Goal: Task Accomplishment & Management: Manage account settings

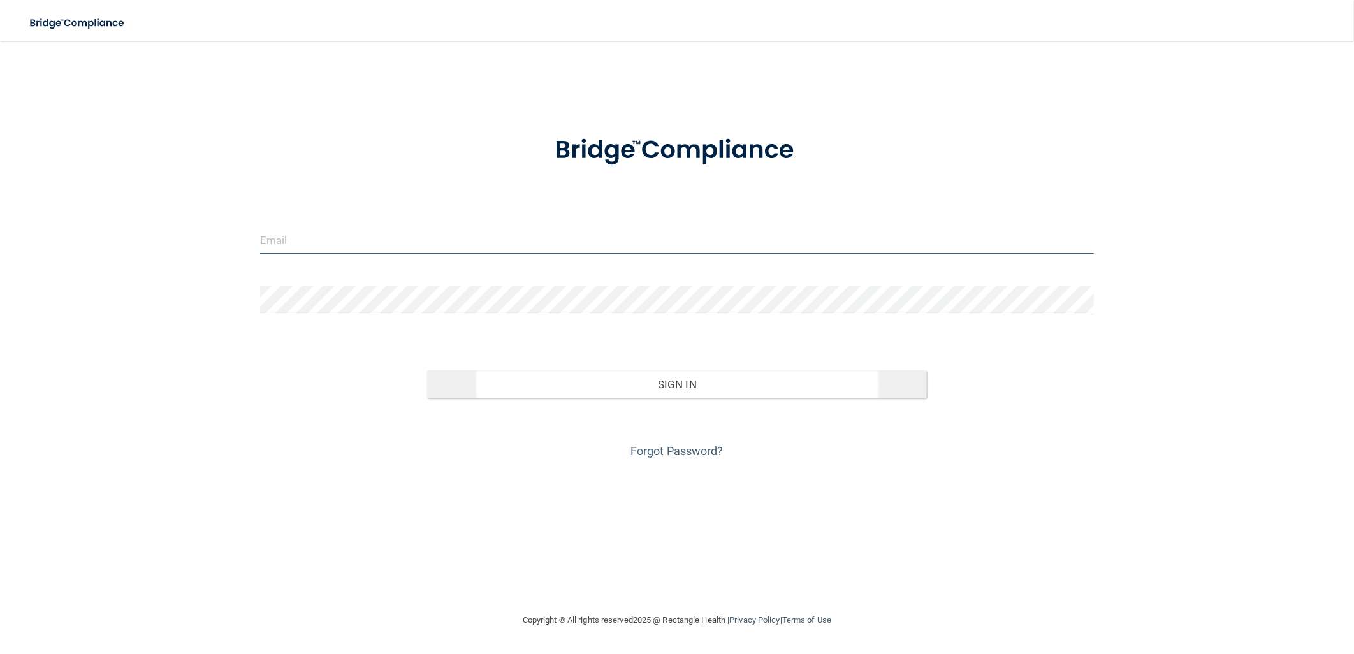
type input "[EMAIL_ADDRESS][DOMAIN_NAME]"
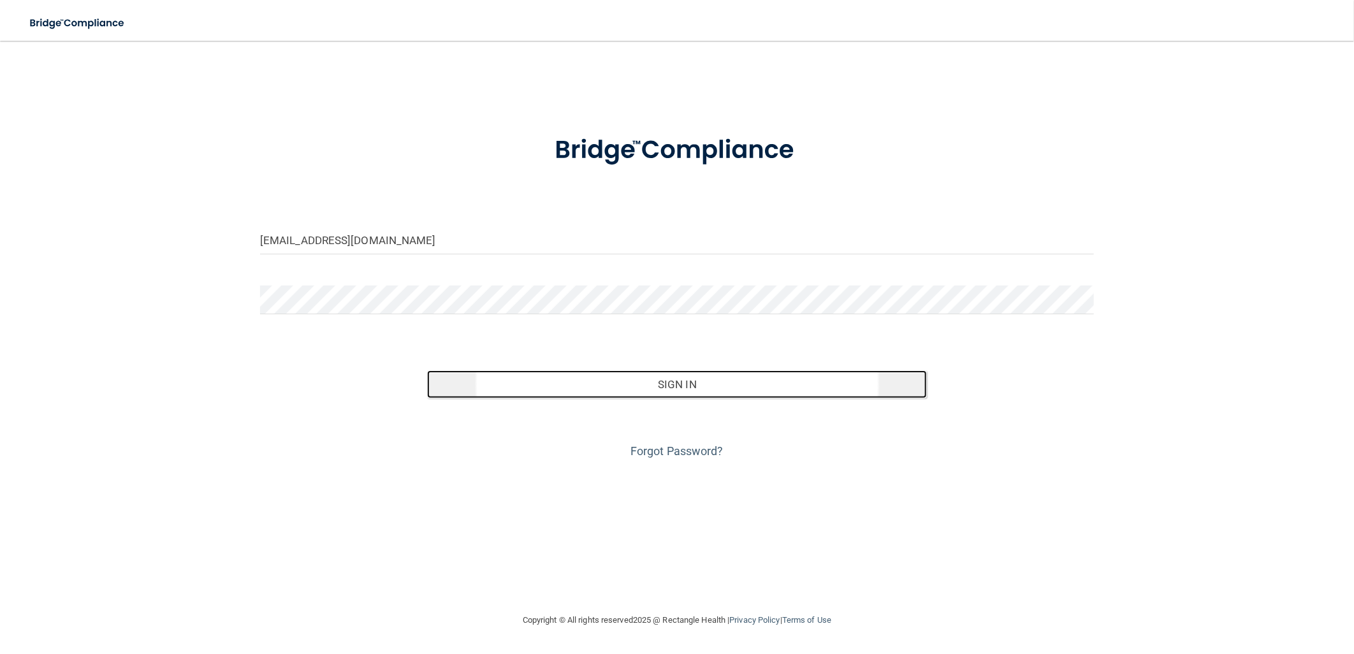
click at [691, 383] on button "Sign In" at bounding box center [677, 384] width 501 height 28
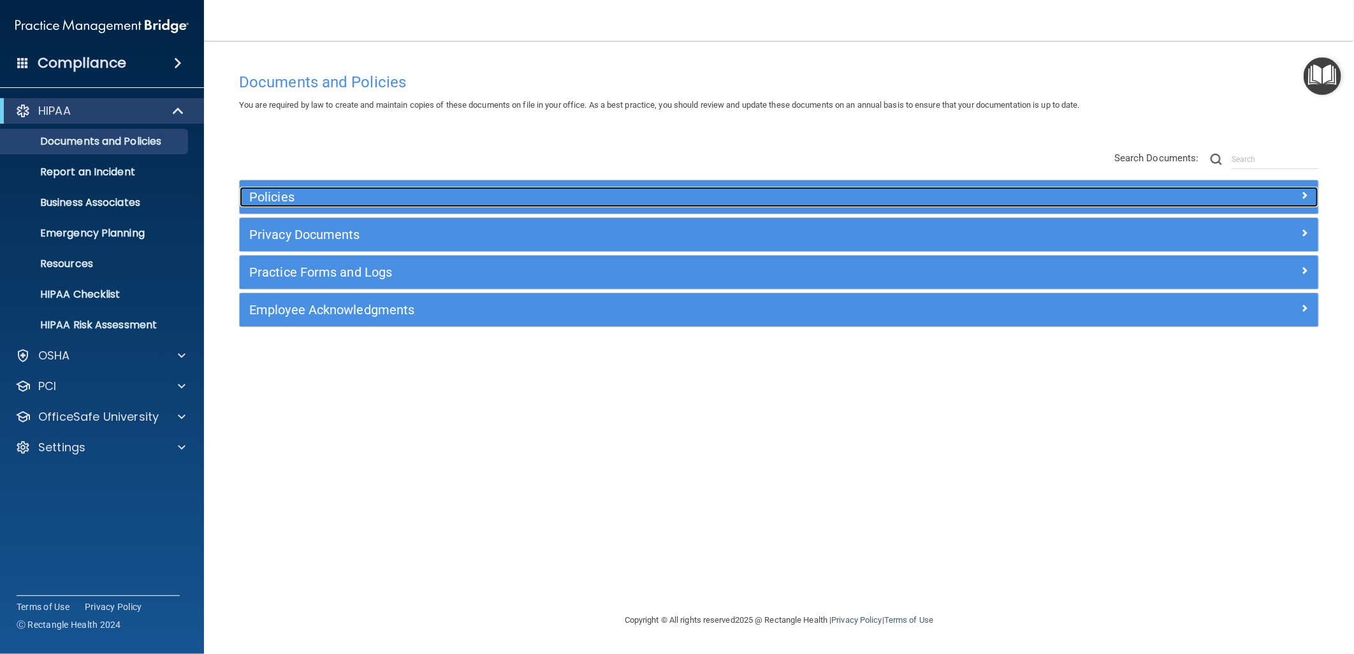
click at [314, 200] on h5 "Policies" at bounding box center [644, 197] width 790 height 14
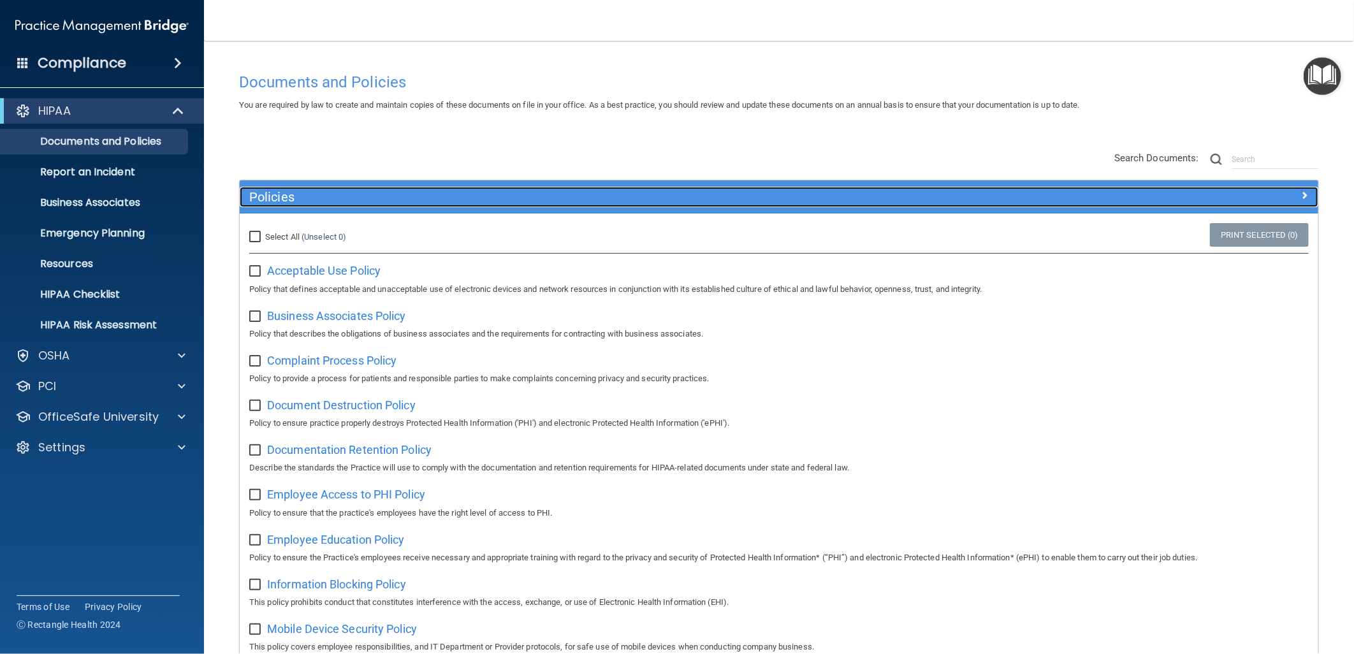
click at [624, 200] on h5 "Policies" at bounding box center [644, 197] width 790 height 14
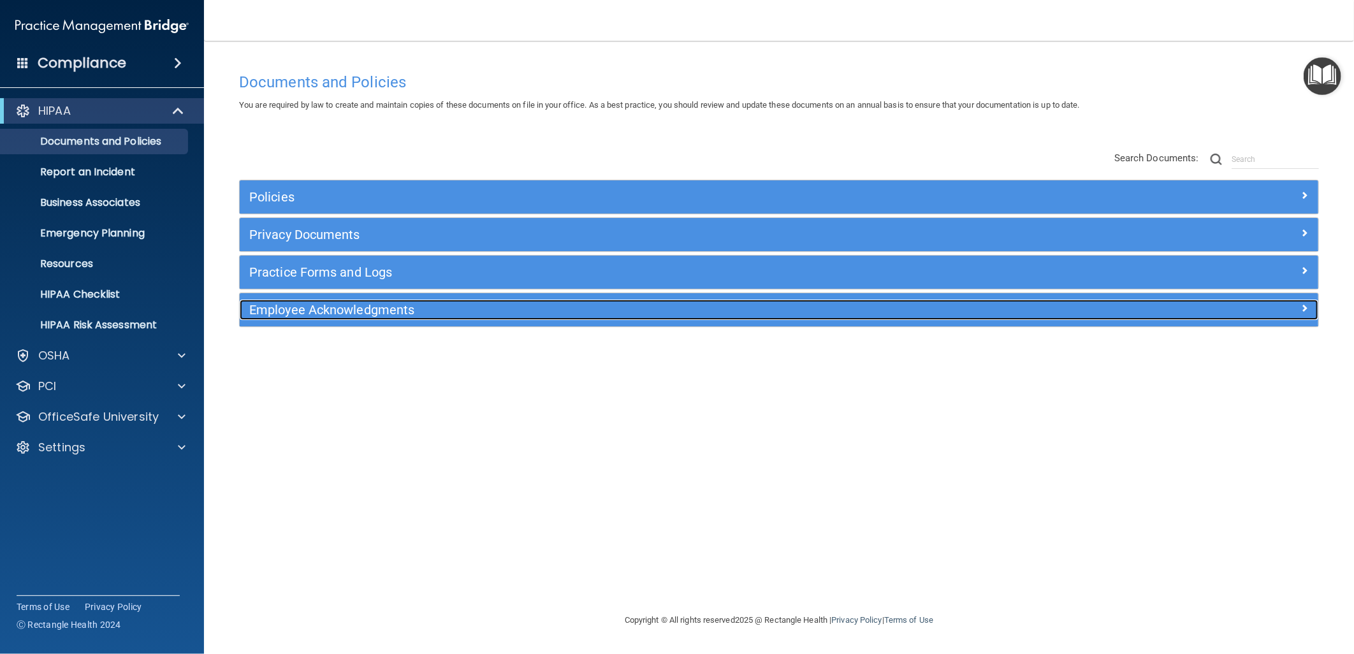
click at [557, 319] on div "Employee Acknowledgments" at bounding box center [644, 310] width 809 height 20
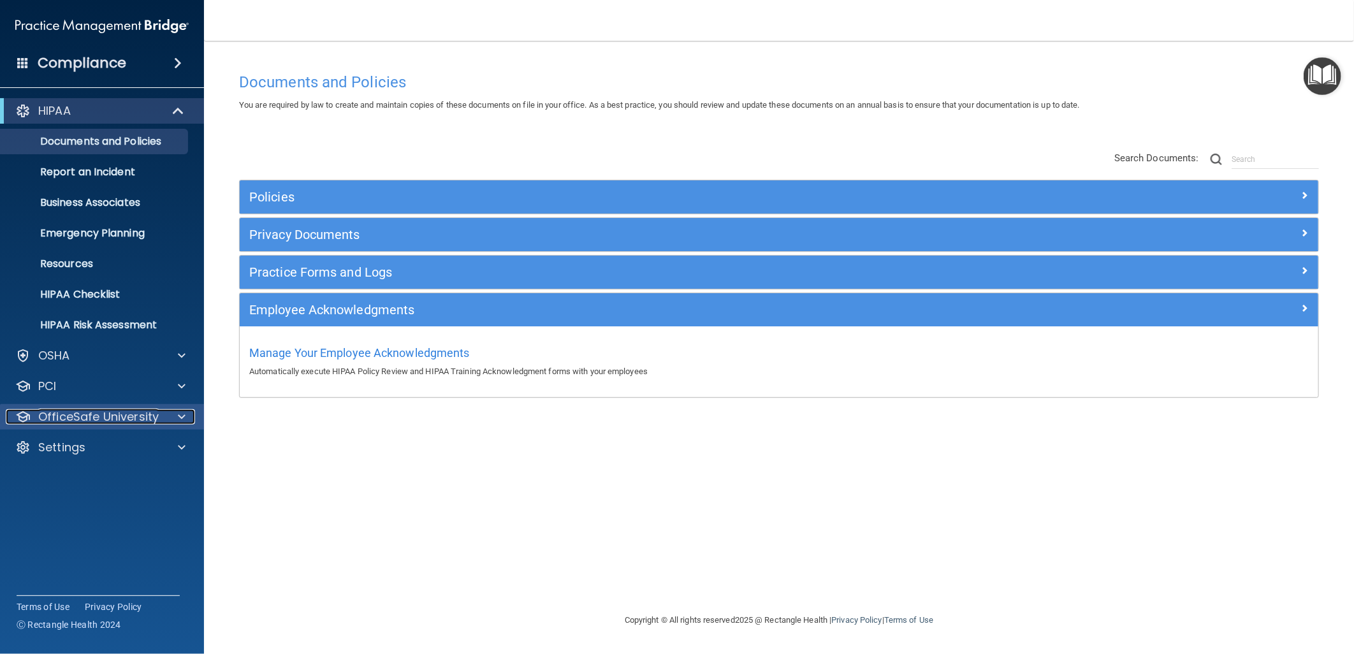
click at [162, 416] on div "OfficeSafe University" at bounding box center [85, 416] width 158 height 15
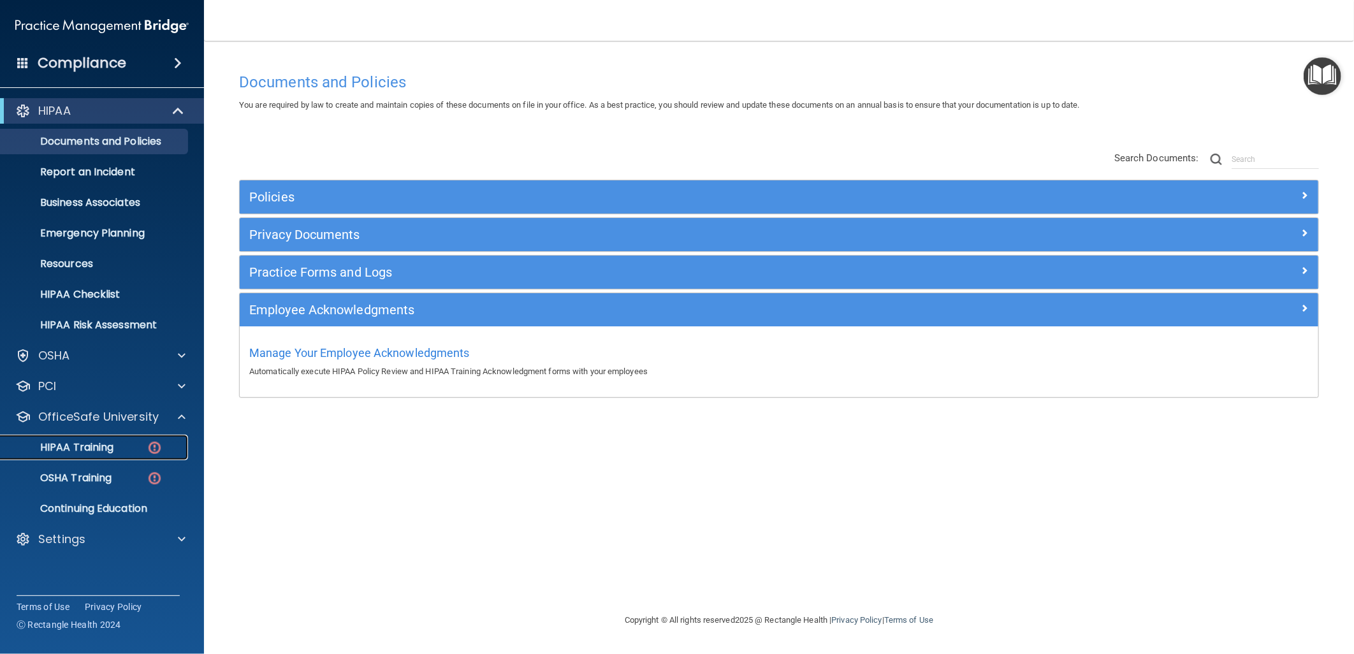
click at [96, 445] on p "HIPAA Training" at bounding box center [60, 447] width 105 height 13
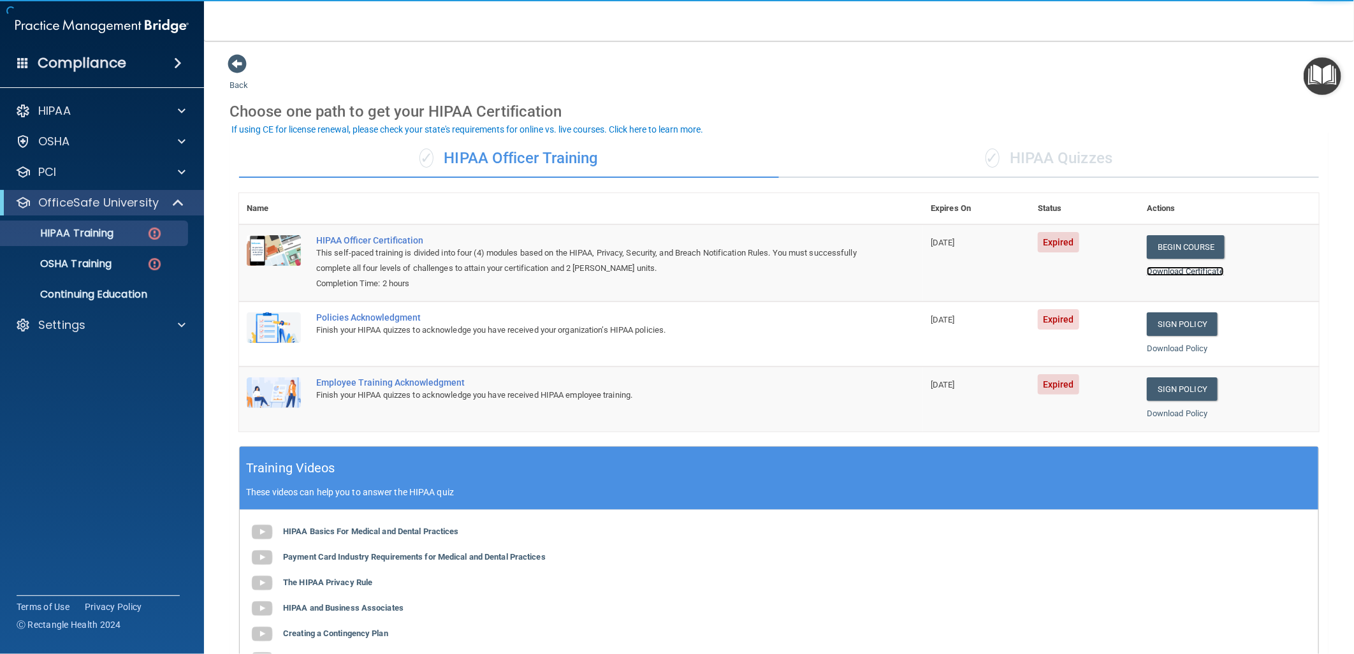
click at [1203, 270] on link "Download Certificate" at bounding box center [1185, 272] width 77 height 10
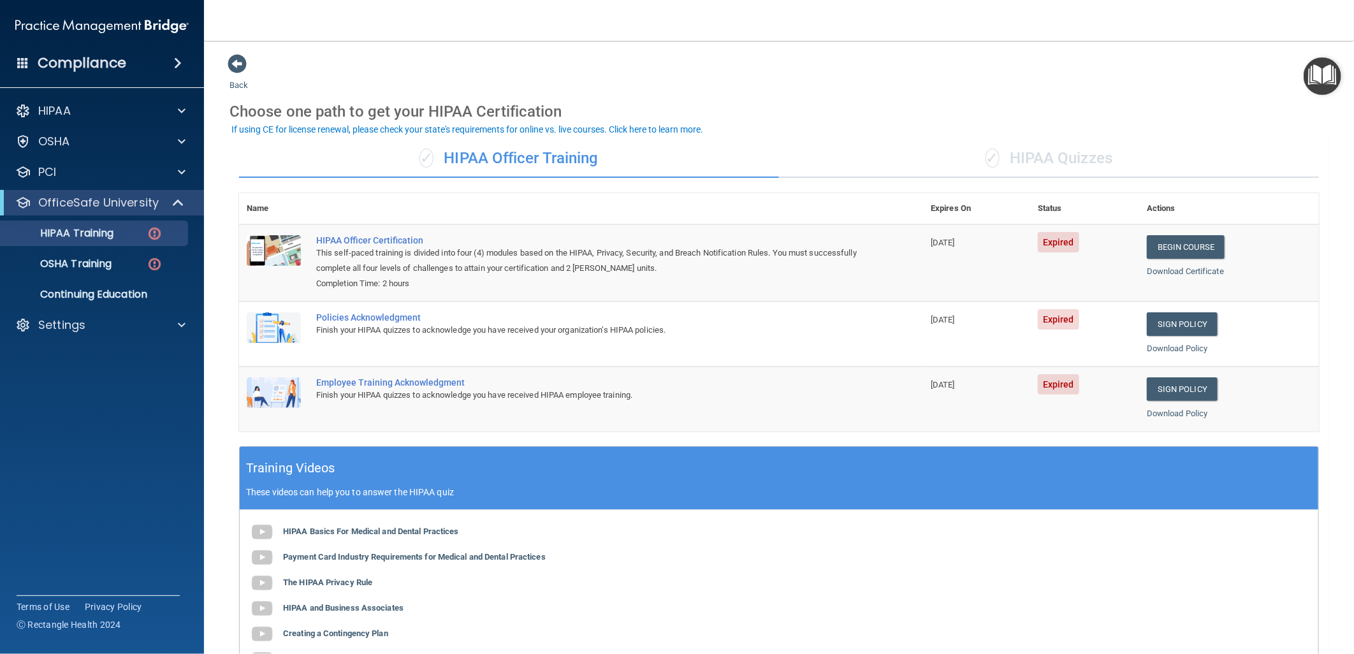
click at [1015, 147] on div "✓ HIPAA Quizzes" at bounding box center [1049, 159] width 540 height 38
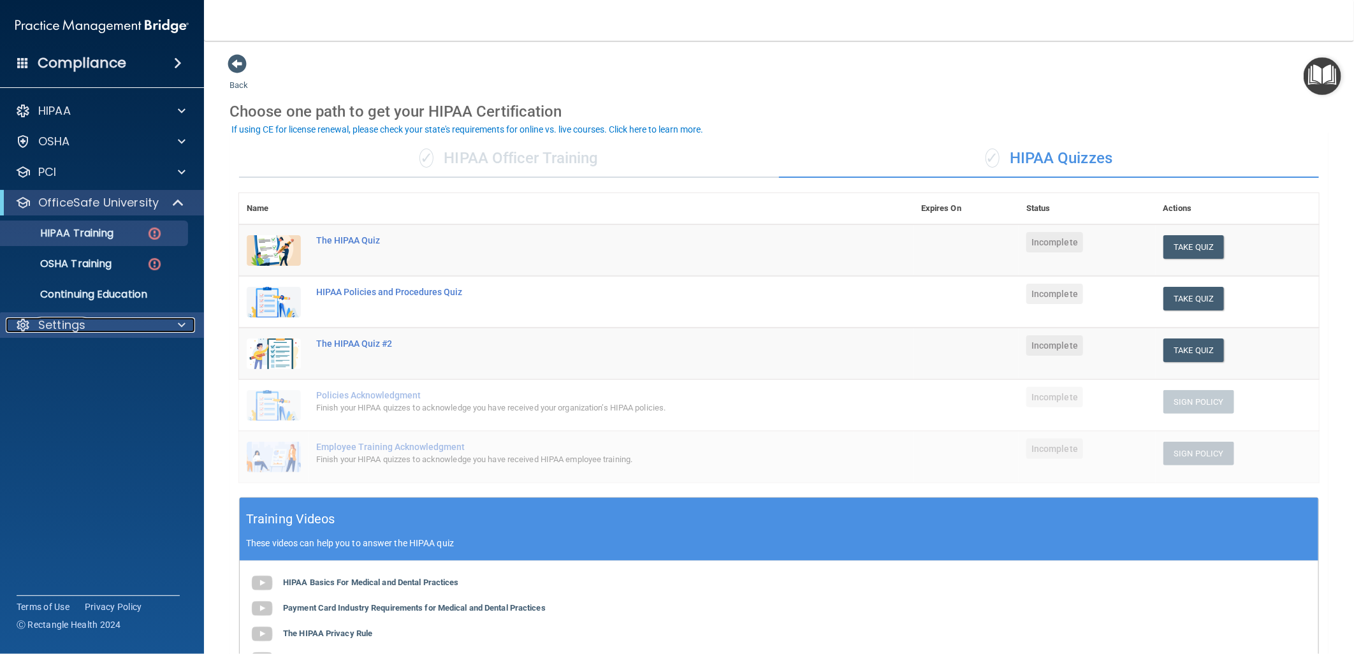
click at [153, 326] on div "Settings" at bounding box center [85, 325] width 158 height 15
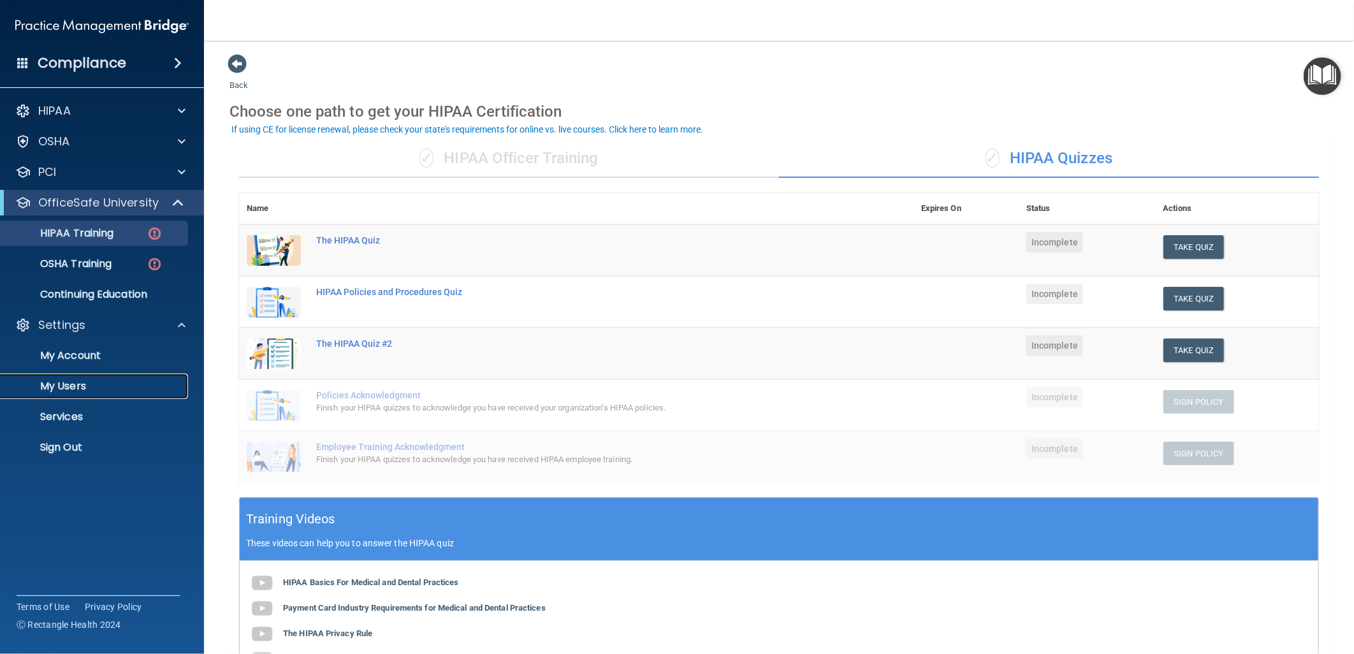
click at [93, 384] on p "My Users" at bounding box center [95, 386] width 174 height 13
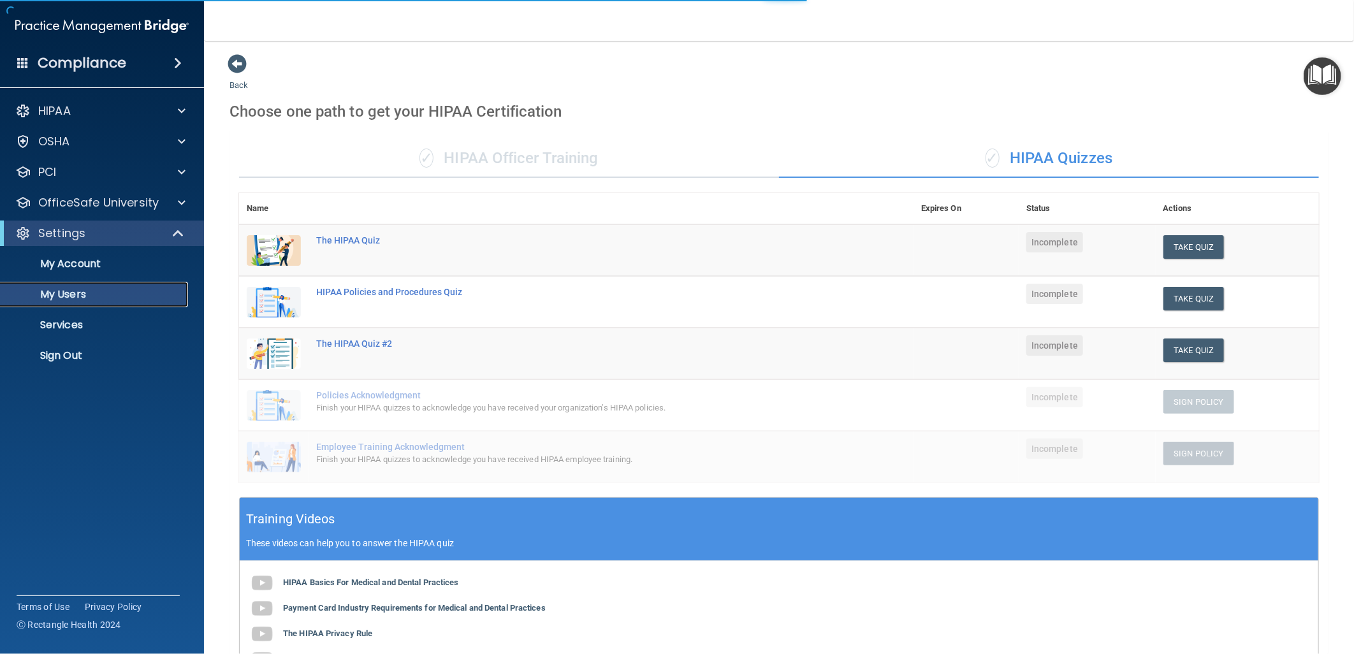
select select "20"
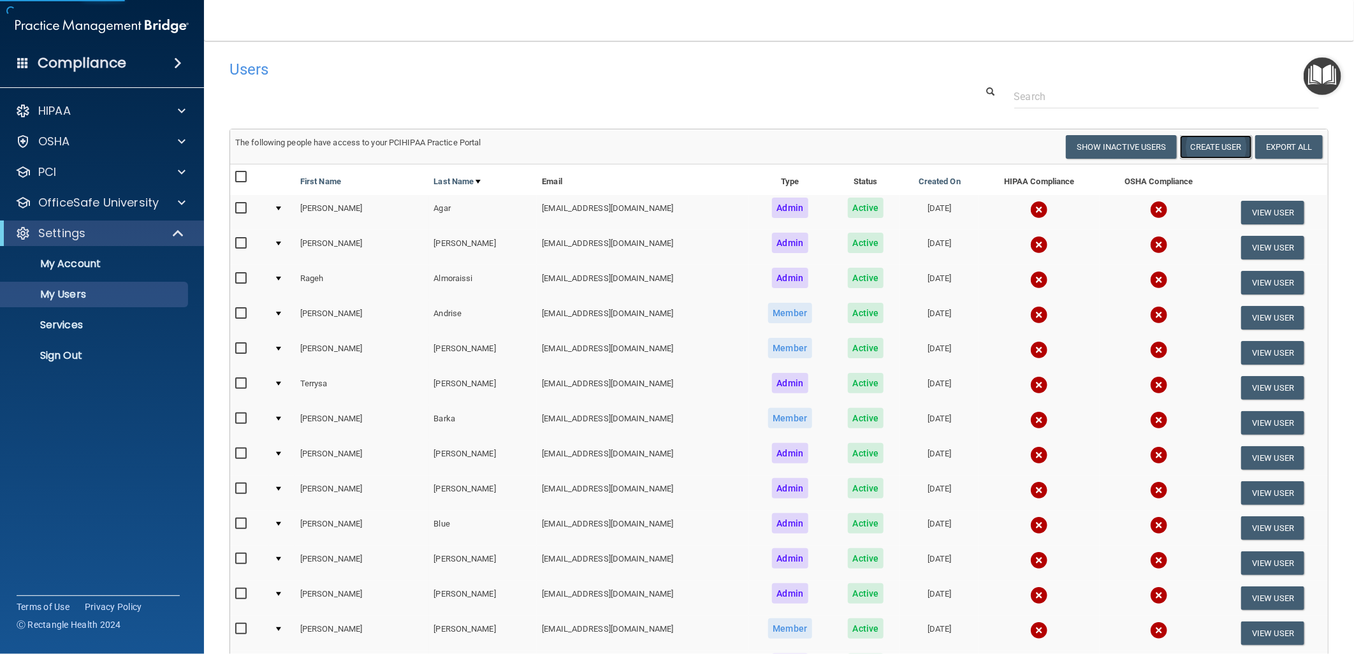
click at [1206, 153] on button "Create User" at bounding box center [1216, 147] width 72 height 24
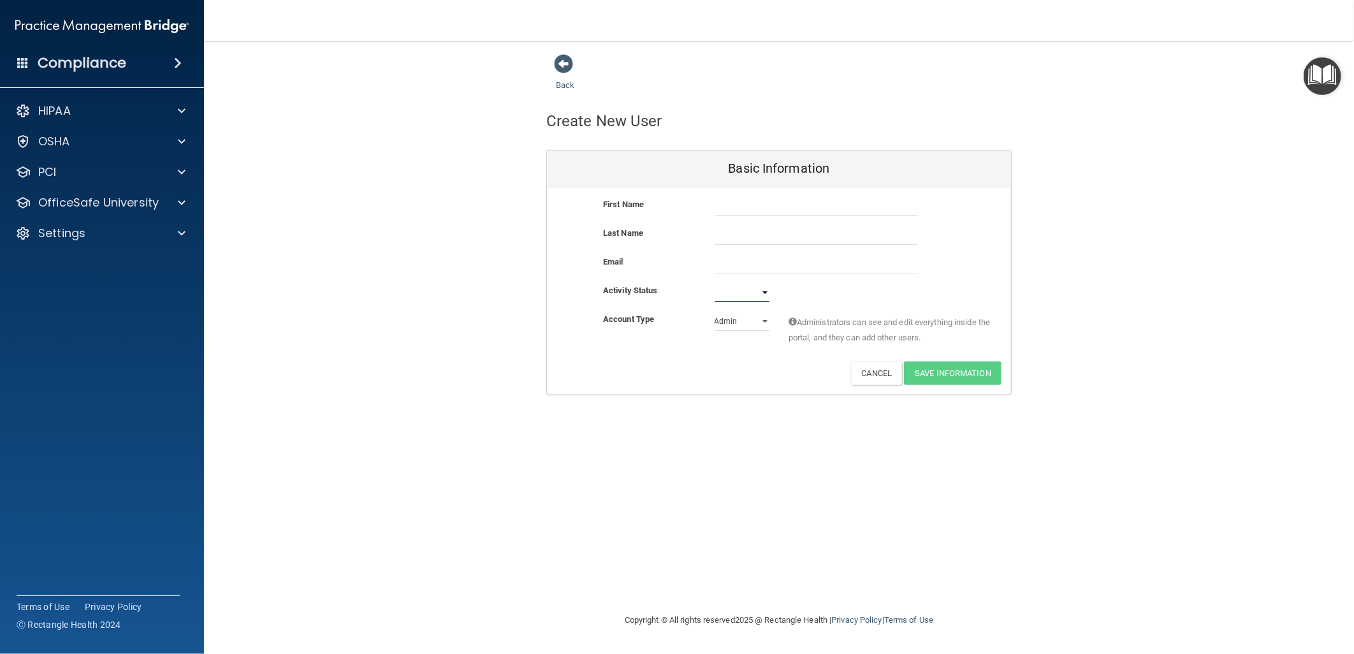
click at [759, 289] on select "Active Inactive" at bounding box center [742, 292] width 55 height 19
click at [761, 294] on select "Active Inactive" at bounding box center [742, 292] width 55 height 19
click at [754, 328] on select "Admin Member" at bounding box center [742, 321] width 55 height 19
click at [756, 321] on select "Admin Member" at bounding box center [742, 321] width 55 height 19
click at [104, 190] on div "OfficeSafe University" at bounding box center [102, 203] width 205 height 26
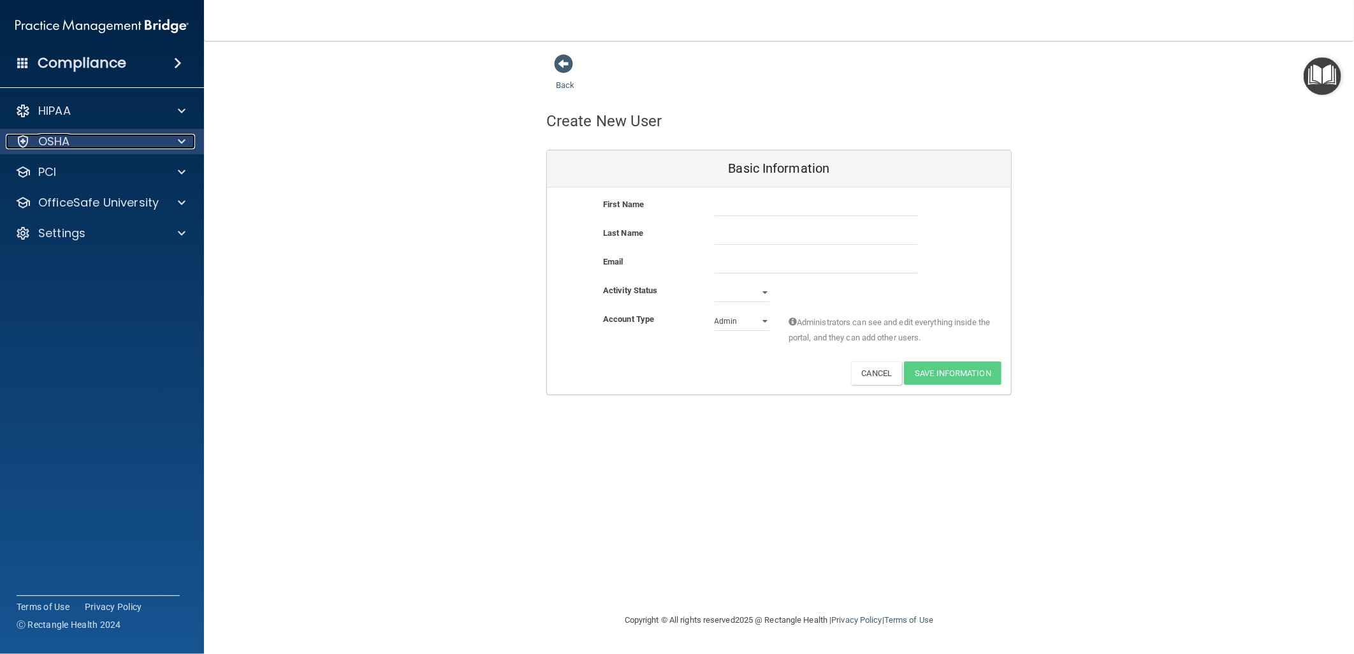
click at [145, 135] on div "OSHA" at bounding box center [85, 141] width 158 height 15
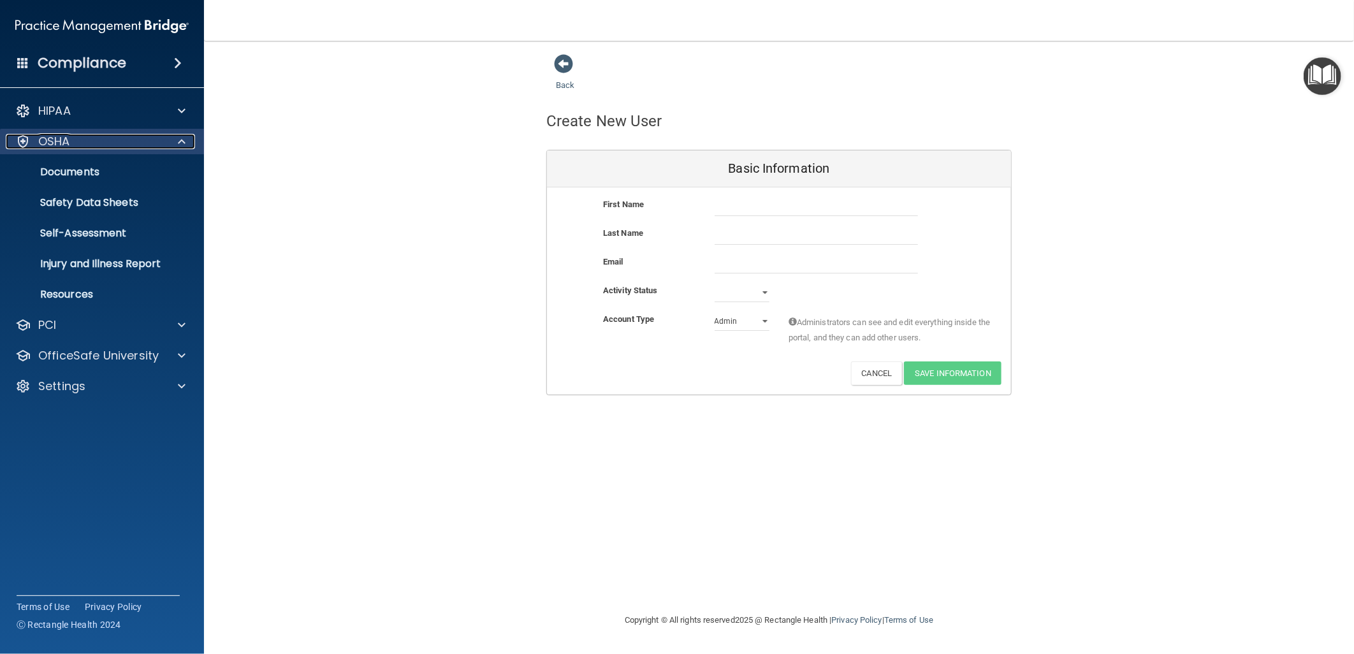
click at [115, 141] on div "OSHA" at bounding box center [85, 141] width 158 height 15
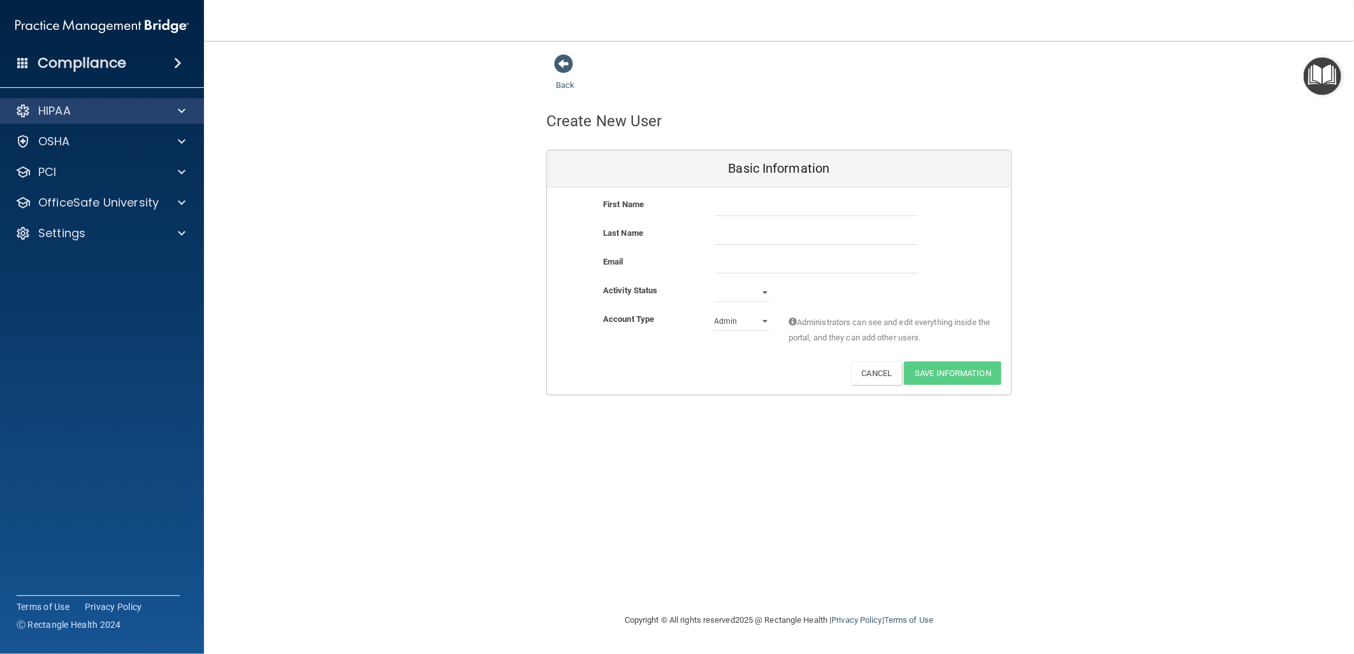
click at [122, 119] on div "HIPAA" at bounding box center [102, 111] width 205 height 26
click at [168, 115] on div at bounding box center [180, 110] width 32 height 15
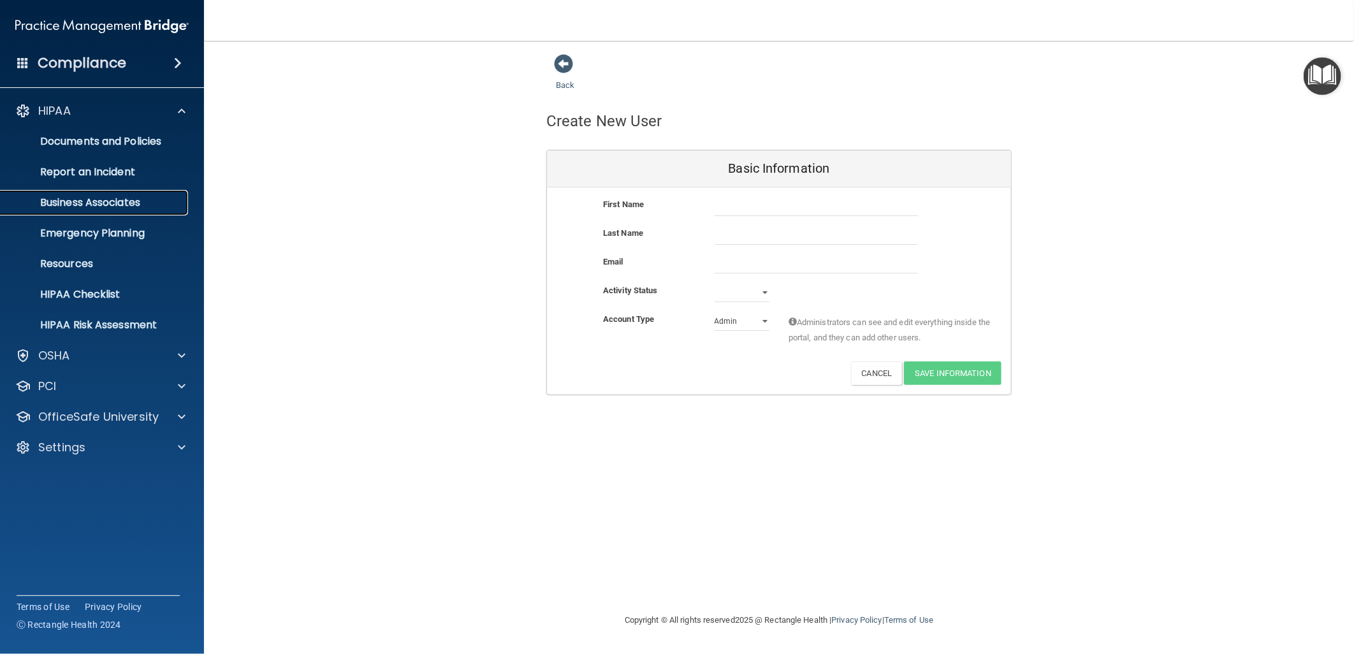
click at [106, 198] on p "Business Associates" at bounding box center [95, 202] width 174 height 13
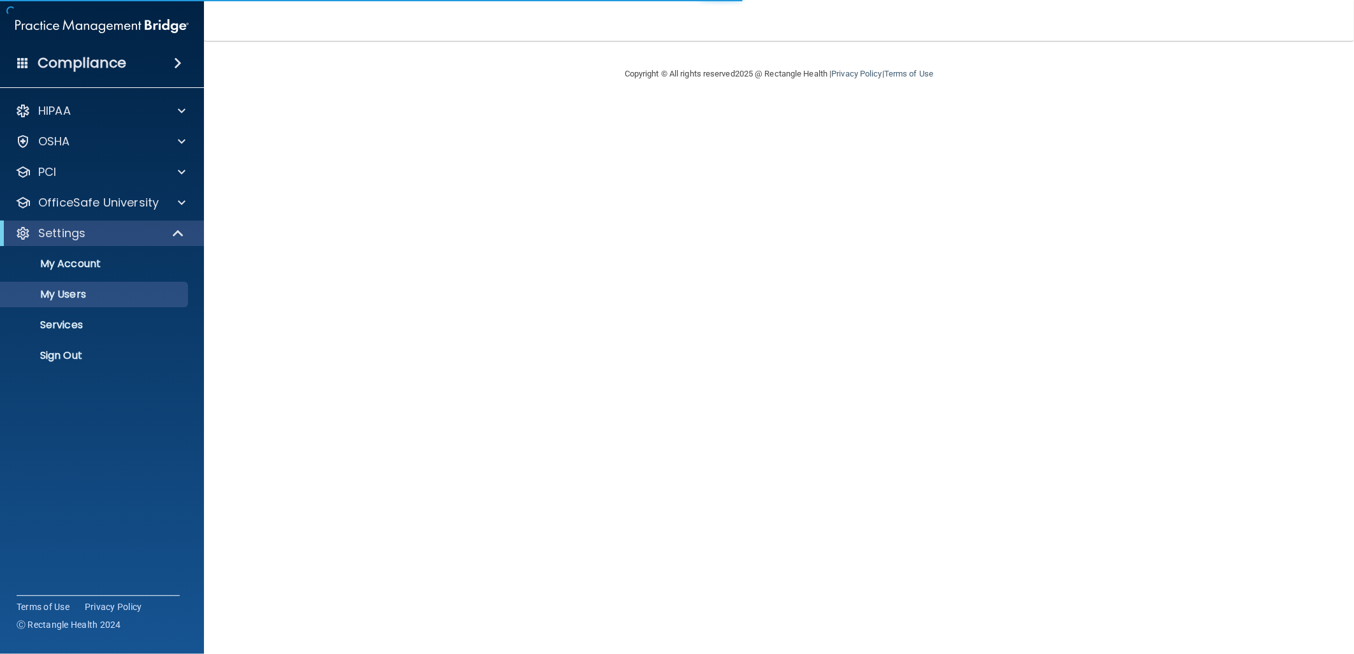
select select "20"
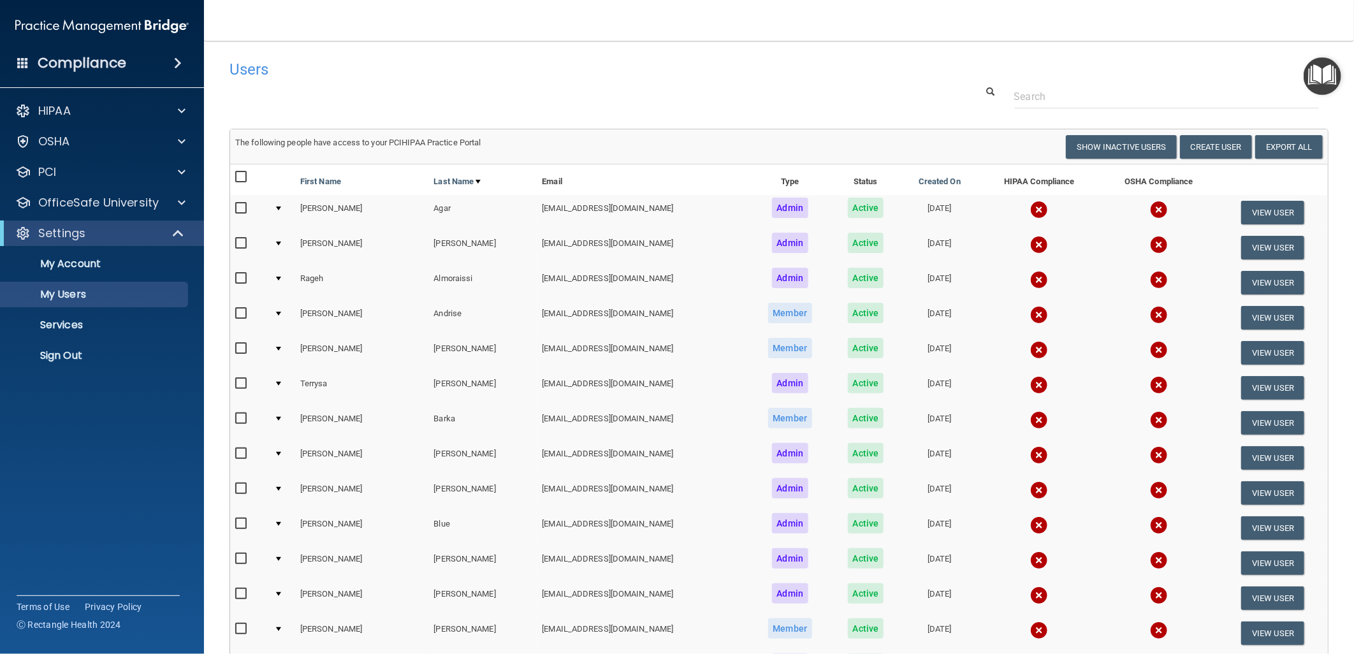
click at [328, 61] on h4 "Users" at bounding box center [546, 69] width 633 height 17
